Goal: Information Seeking & Learning: Learn about a topic

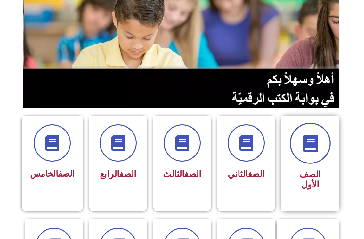
scroll to position [64, 0]
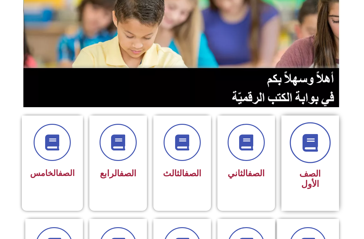
click at [315, 154] on span at bounding box center [310, 142] width 41 height 41
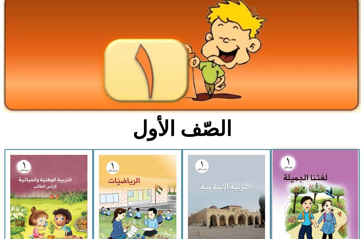
scroll to position [128, 0]
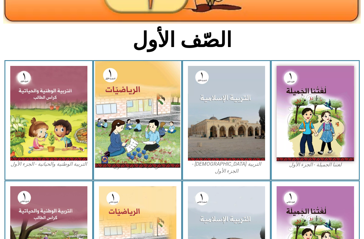
click at [135, 116] on img at bounding box center [137, 114] width 85 height 107
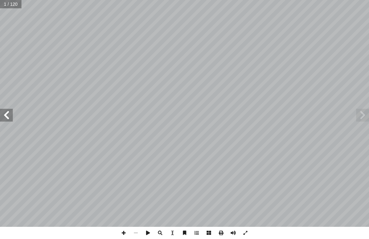
click at [7, 113] on span at bounding box center [6, 115] width 13 height 13
click at [10, 111] on span at bounding box center [6, 115] width 13 height 13
click at [7, 117] on span at bounding box center [6, 115] width 13 height 13
click at [7, 115] on span at bounding box center [6, 115] width 13 height 13
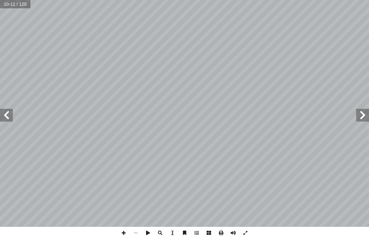
click at [8, 115] on span at bounding box center [6, 115] width 13 height 13
click at [9, 115] on span at bounding box center [6, 115] width 13 height 13
click at [124, 235] on span at bounding box center [123, 233] width 12 height 12
click at [10, 115] on span at bounding box center [6, 115] width 13 height 13
